Goal: Obtain resource: Obtain resource

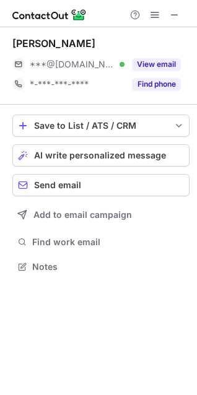
scroll to position [258, 197]
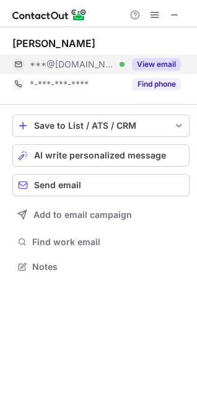
click at [168, 64] on button "View email" at bounding box center [156, 64] width 49 height 12
click at [141, 66] on button "View email" at bounding box center [156, 64] width 49 height 12
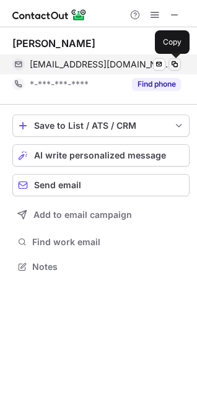
click at [179, 61] on span at bounding box center [175, 65] width 10 height 10
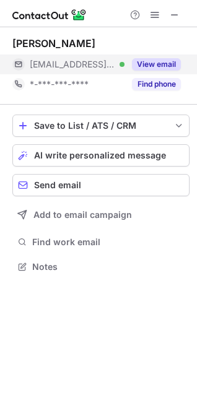
click at [152, 58] on button "View email" at bounding box center [156, 64] width 49 height 12
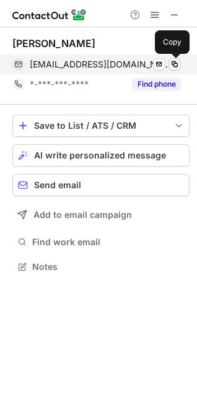
click at [174, 68] on span at bounding box center [175, 65] width 10 height 10
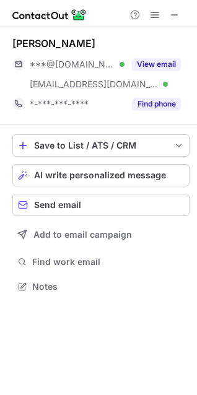
scroll to position [278, 197]
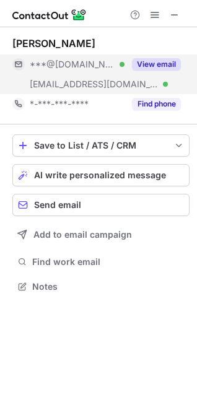
click at [168, 60] on button "View email" at bounding box center [156, 64] width 49 height 12
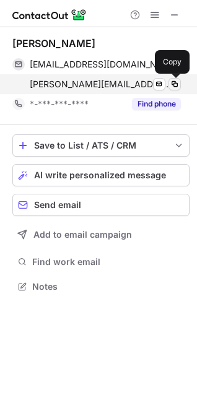
click at [173, 82] on span at bounding box center [175, 84] width 10 height 10
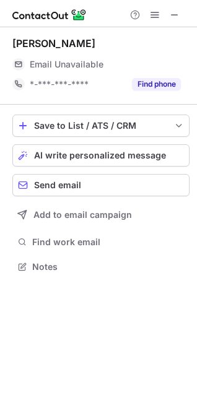
scroll to position [258, 197]
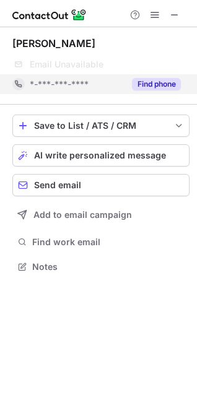
click at [153, 85] on button "Find phone" at bounding box center [156, 84] width 49 height 12
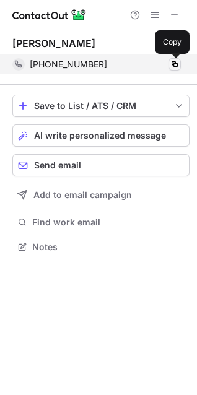
click at [177, 63] on span at bounding box center [175, 65] width 10 height 10
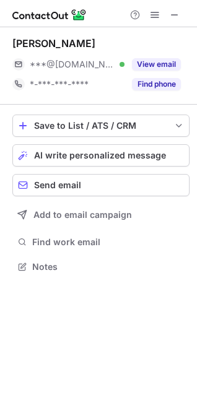
scroll to position [258, 197]
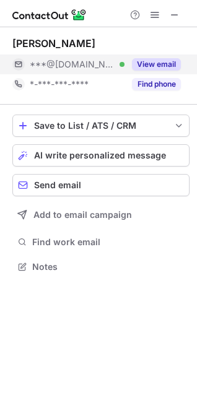
click at [146, 61] on button "View email" at bounding box center [156, 64] width 49 height 12
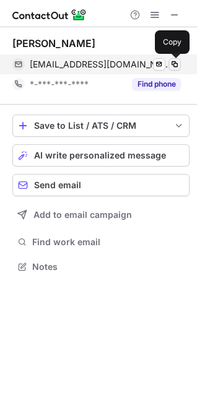
click at [174, 61] on span at bounding box center [175, 65] width 10 height 10
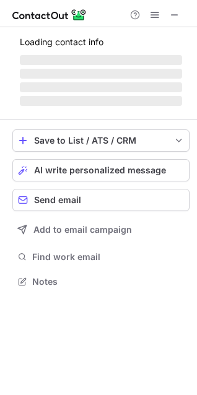
scroll to position [278, 197]
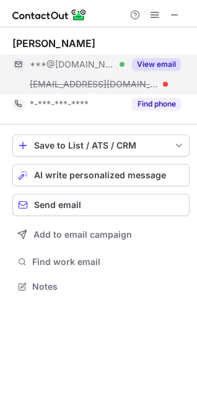
click at [148, 60] on button "View email" at bounding box center [156, 64] width 49 height 12
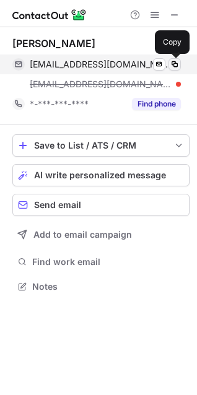
click at [173, 64] on span at bounding box center [175, 65] width 10 height 10
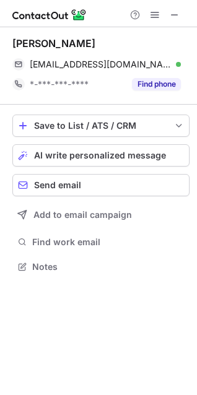
scroll to position [241, 197]
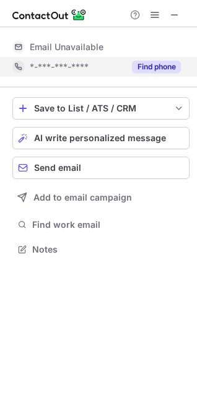
click at [162, 65] on button "Find phone" at bounding box center [156, 67] width 49 height 12
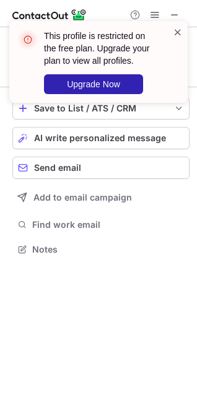
click at [175, 31] on span at bounding box center [178, 32] width 10 height 12
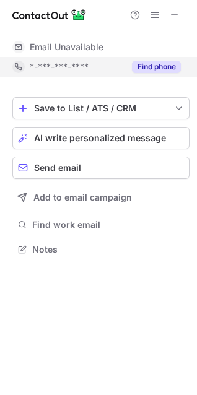
click at [167, 65] on button "Find phone" at bounding box center [156, 67] width 49 height 12
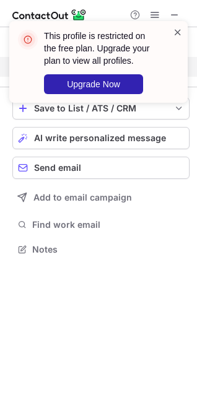
click at [180, 35] on span at bounding box center [178, 32] width 10 height 12
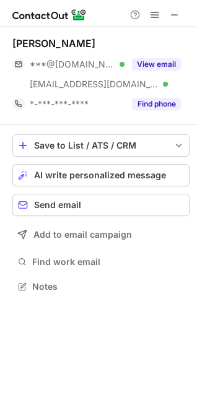
scroll to position [278, 197]
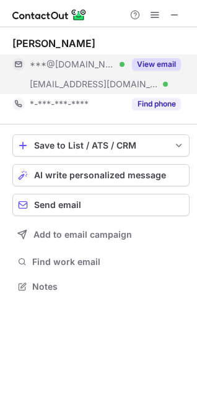
click at [154, 62] on button "View email" at bounding box center [156, 64] width 49 height 12
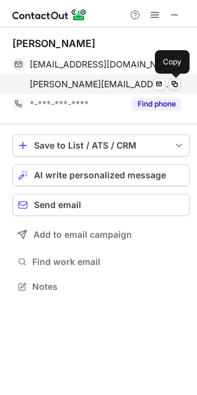
click at [172, 82] on span at bounding box center [175, 84] width 10 height 10
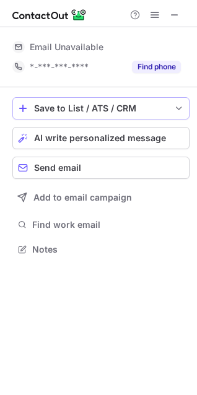
scroll to position [241, 197]
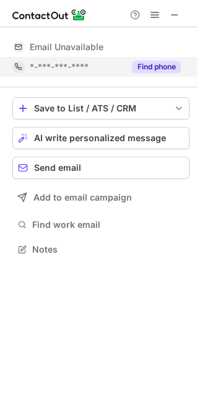
click at [160, 67] on button "Find phone" at bounding box center [156, 67] width 49 height 12
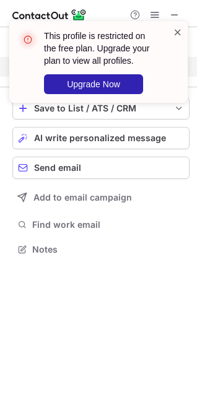
click at [177, 33] on span at bounding box center [178, 32] width 10 height 12
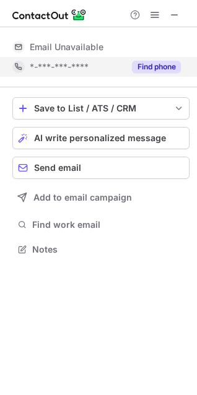
click at [144, 64] on button "Find phone" at bounding box center [156, 67] width 49 height 12
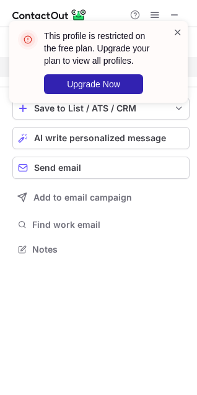
click at [177, 32] on span at bounding box center [178, 32] width 10 height 12
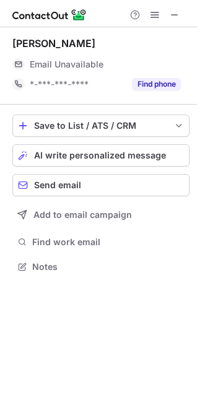
scroll to position [258, 197]
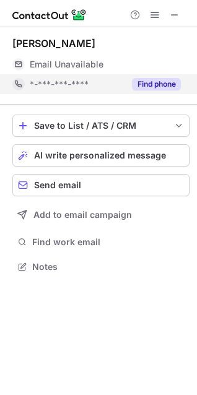
click at [157, 82] on button "Find phone" at bounding box center [156, 84] width 49 height 12
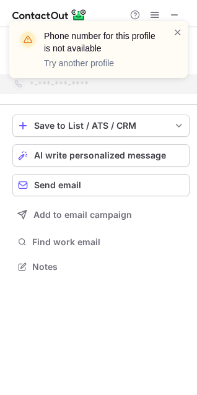
click at [187, 31] on div "Phone number for this profile is not available Try another profile" at bounding box center [98, 49] width 179 height 57
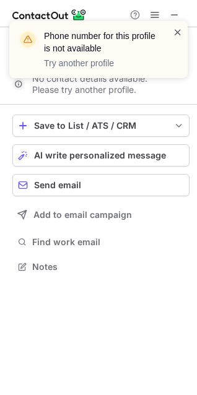
click at [178, 29] on span at bounding box center [178, 32] width 10 height 12
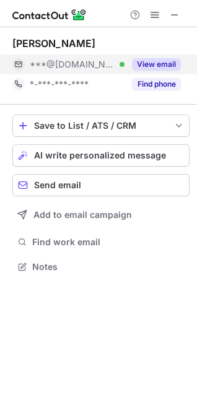
click at [151, 66] on button "View email" at bounding box center [156, 64] width 49 height 12
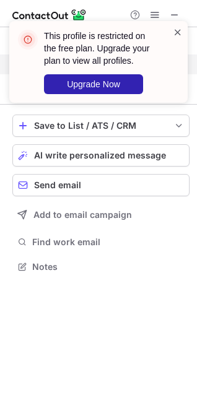
click at [177, 33] on span at bounding box center [178, 32] width 10 height 12
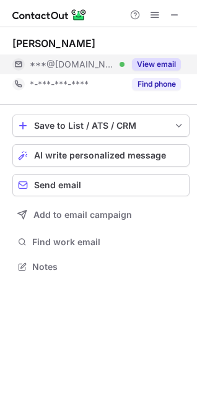
click at [174, 84] on button "Find phone" at bounding box center [156, 84] width 49 height 12
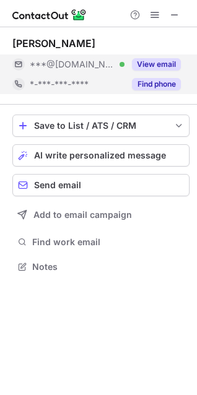
click at [125, 82] on div "*-***-***-****" at bounding box center [77, 84] width 95 height 11
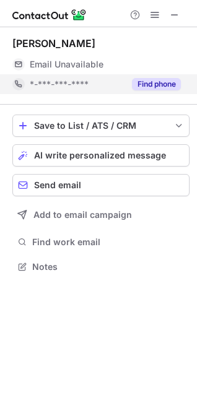
click at [150, 94] on div "Find phone" at bounding box center [153, 84] width 56 height 20
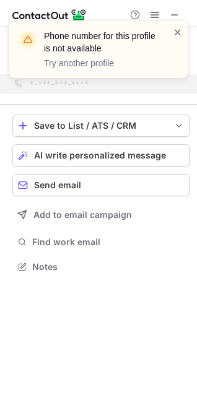
click at [179, 28] on span at bounding box center [178, 32] width 10 height 12
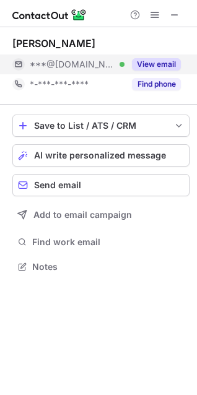
click at [175, 63] on button "View email" at bounding box center [156, 64] width 49 height 12
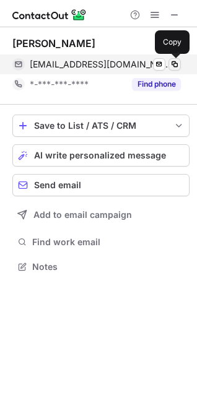
click at [174, 66] on span at bounding box center [175, 65] width 10 height 10
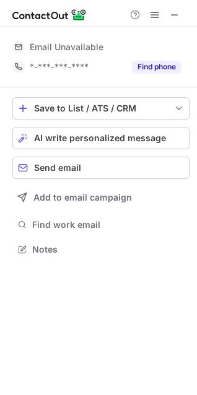
scroll to position [241, 197]
click at [154, 68] on button "Find phone" at bounding box center [156, 67] width 49 height 12
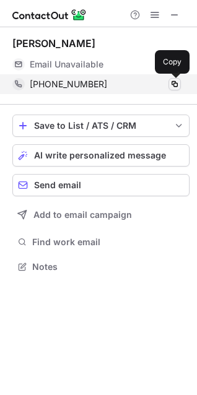
click at [179, 84] on span at bounding box center [175, 84] width 10 height 10
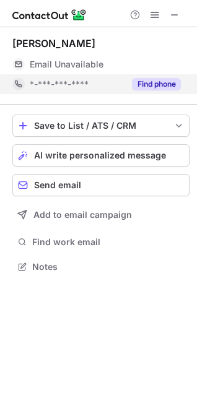
click at [157, 84] on button "Find phone" at bounding box center [156, 84] width 49 height 12
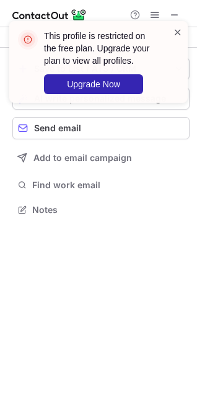
scroll to position [6, 6]
click at [176, 28] on span at bounding box center [178, 32] width 10 height 12
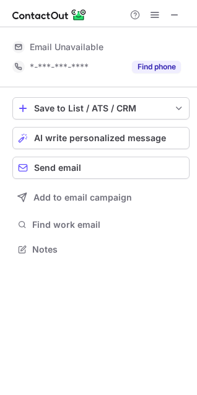
scroll to position [241, 197]
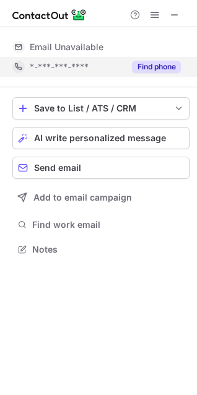
click at [162, 66] on button "Find phone" at bounding box center [156, 67] width 49 height 12
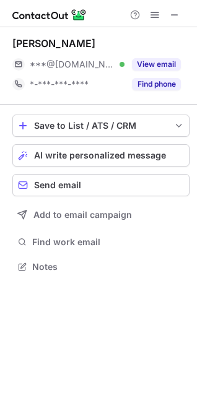
scroll to position [258, 197]
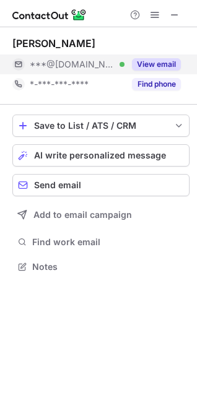
click at [168, 60] on button "View email" at bounding box center [156, 64] width 49 height 12
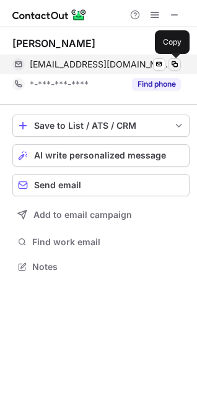
click at [173, 65] on span at bounding box center [175, 65] width 10 height 10
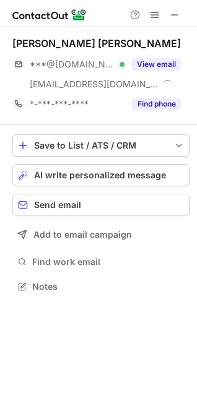
scroll to position [278, 197]
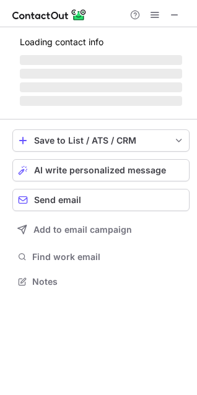
click at [160, 63] on span "‌" at bounding box center [101, 60] width 162 height 10
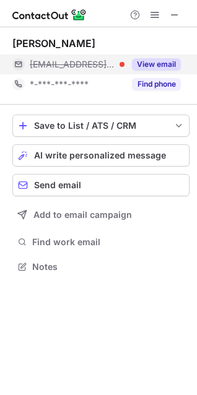
click at [157, 60] on button "View email" at bounding box center [156, 64] width 49 height 12
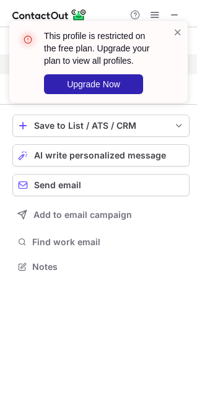
click at [189, 30] on div "This profile is restricted on the free plan. Upgrade your plan to view all prof…" at bounding box center [98, 67] width 198 height 117
click at [180, 30] on span at bounding box center [178, 32] width 10 height 12
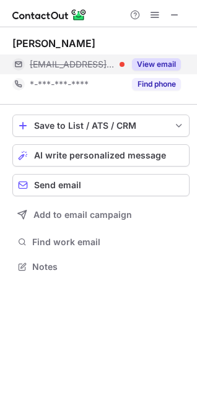
click at [154, 82] on div "This profile is restricted on the free plan. Upgrade your plan to view all prof…" at bounding box center [98, 67] width 198 height 117
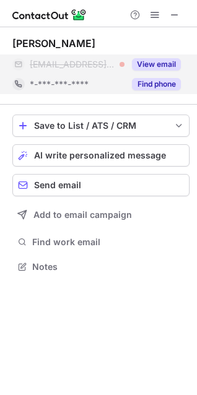
click at [159, 77] on div "Find phone" at bounding box center [153, 84] width 56 height 20
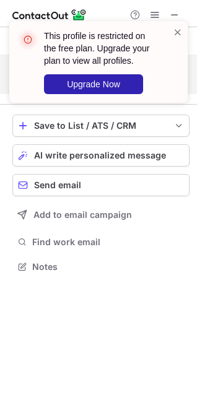
scroll to position [239, 197]
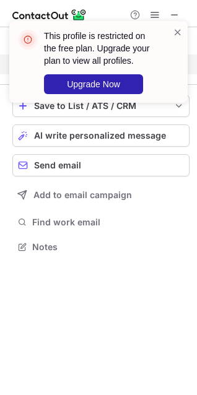
click at [172, 40] on div "This profile is restricted on the free plan. Upgrade your plan to view all prof…" at bounding box center [93, 62] width 159 height 72
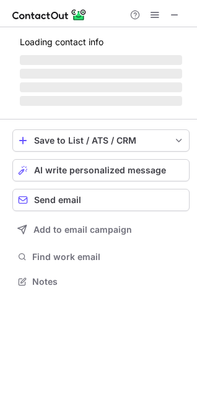
scroll to position [258, 197]
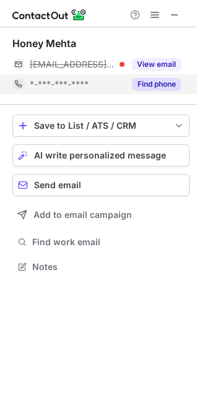
click at [167, 80] on button "Find phone" at bounding box center [156, 84] width 49 height 12
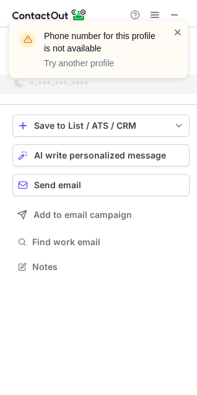
click at [174, 35] on span at bounding box center [178, 32] width 10 height 12
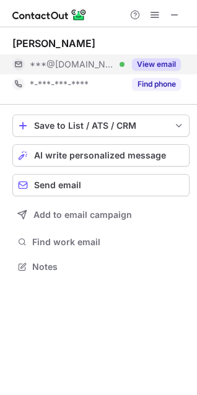
click at [151, 64] on button "View email" at bounding box center [156, 64] width 49 height 12
click at [154, 69] on button "View email" at bounding box center [156, 64] width 49 height 12
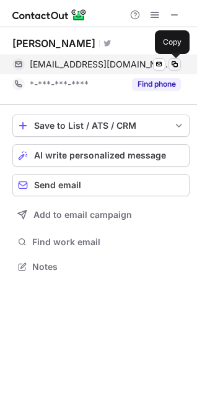
click at [180, 66] on button at bounding box center [175, 64] width 12 height 12
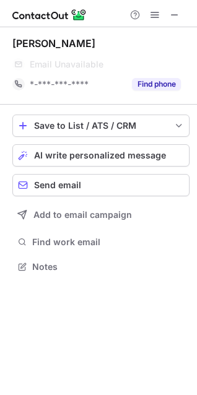
scroll to position [273, 197]
